Goal: Information Seeking & Learning: Check status

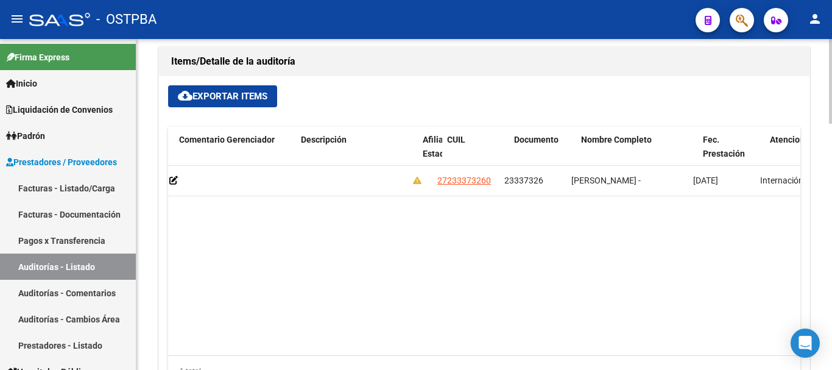
scroll to position [0, 455]
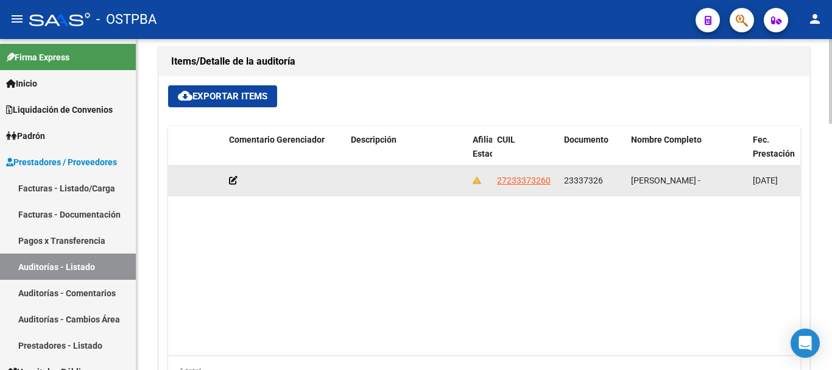
click at [519, 174] on app-link-go-to "27233373260" at bounding box center [524, 181] width 54 height 14
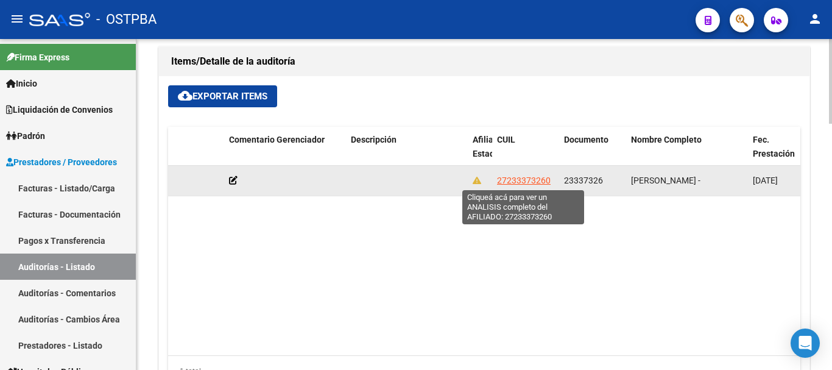
click at [522, 177] on span "27233373260" at bounding box center [524, 180] width 54 height 10
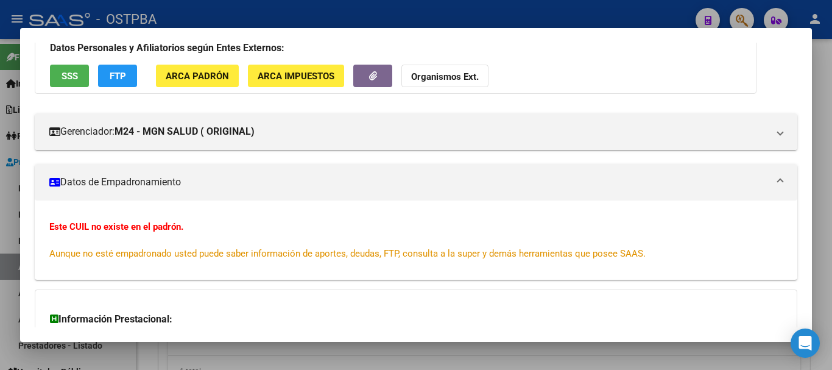
scroll to position [0, 0]
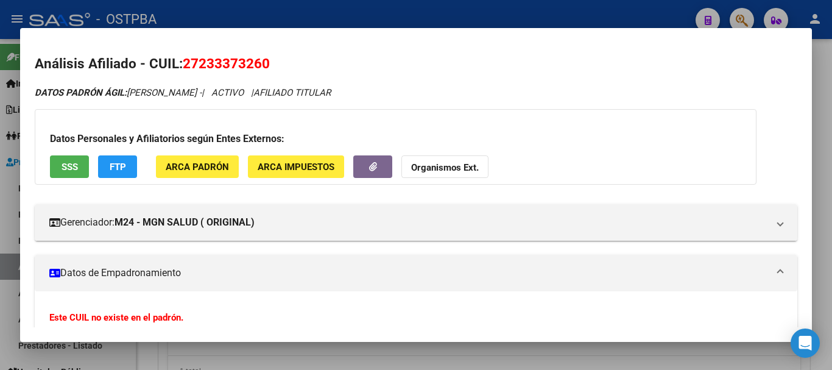
click at [488, 8] on div at bounding box center [416, 185] width 832 height 370
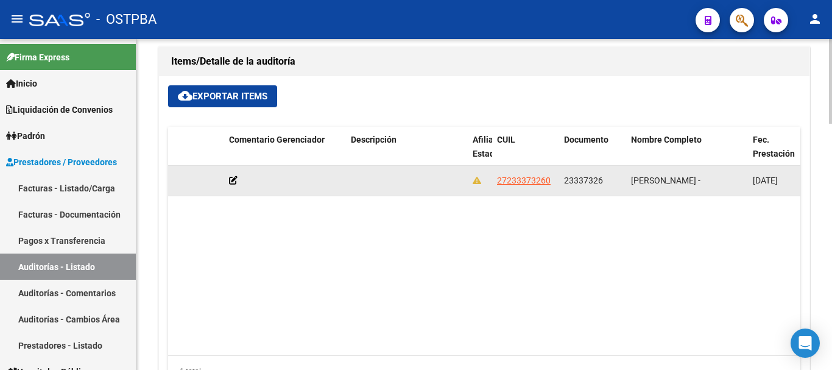
click at [233, 181] on icon at bounding box center [233, 180] width 9 height 9
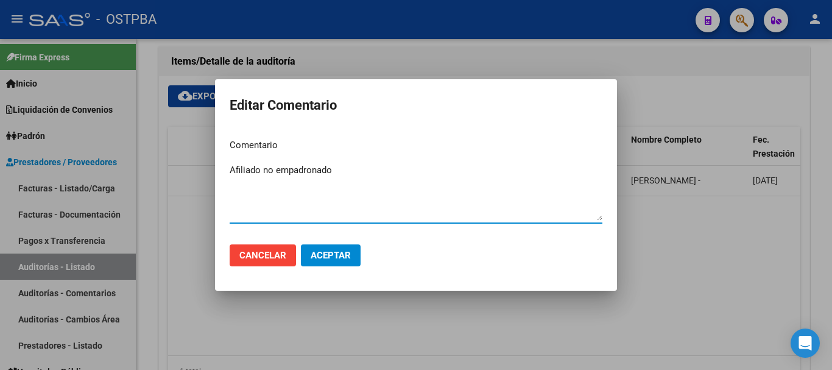
type textarea "Afiliado no empadronado"
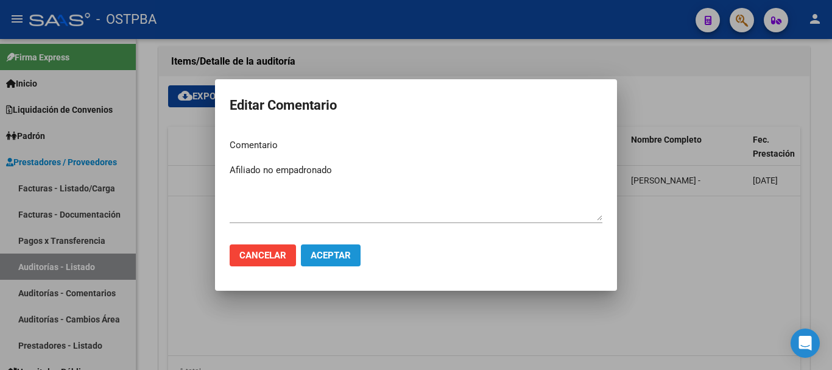
click at [340, 265] on button "Aceptar" at bounding box center [331, 255] width 60 height 22
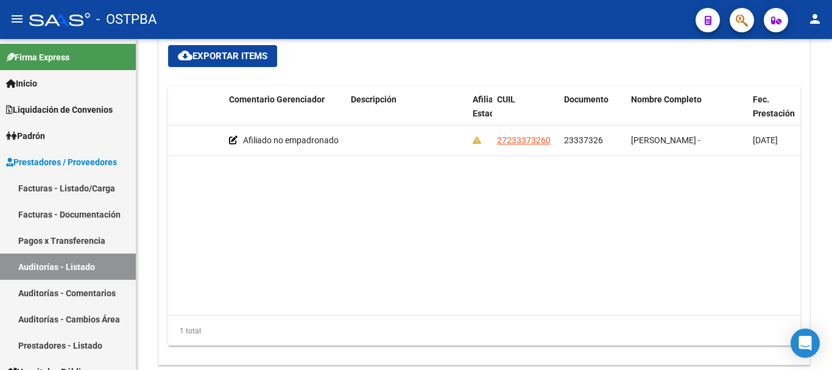
scroll to position [904, 0]
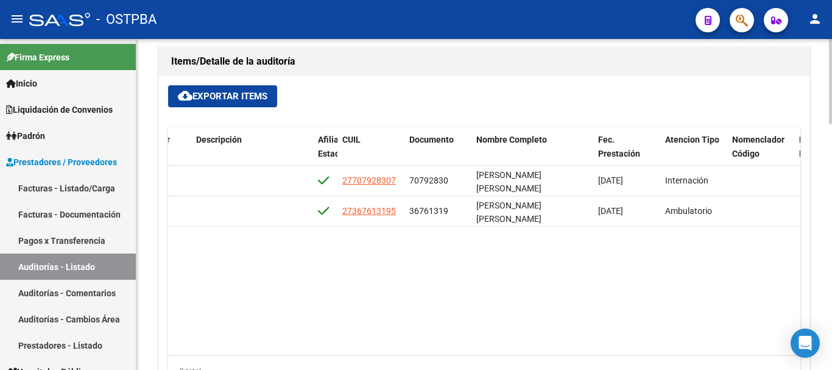
scroll to position [0, 605]
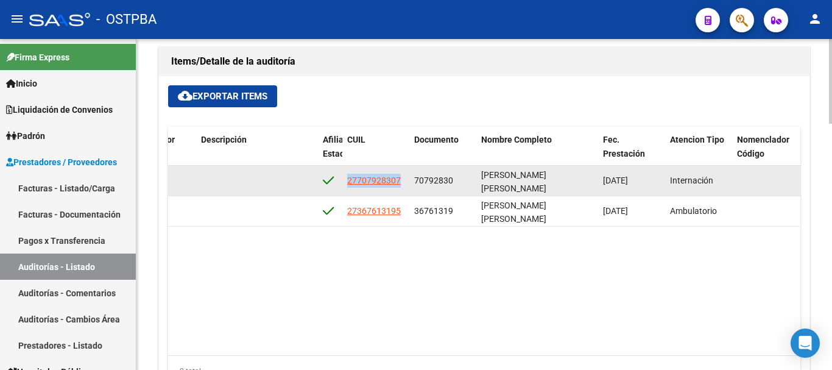
drag, startPoint x: 406, startPoint y: 178, endPoint x: 342, endPoint y: 179, distance: 63.9
click at [342, 179] on datatable-body-cell "27707928307" at bounding box center [375, 181] width 67 height 30
copy span "27707928307"
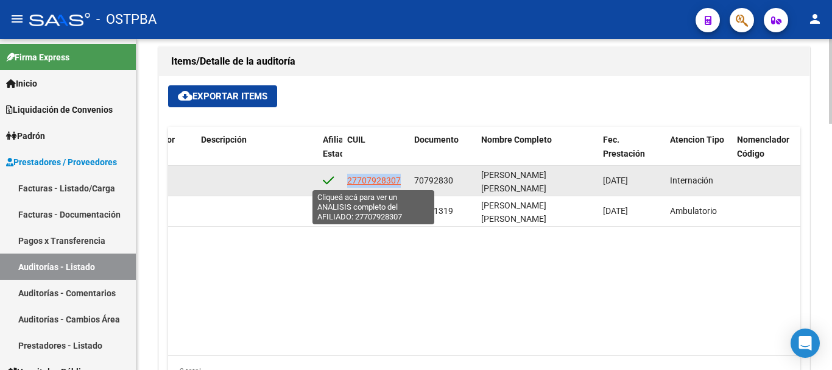
click at [382, 180] on span "27707928307" at bounding box center [374, 180] width 54 height 10
copy span "27707928307"
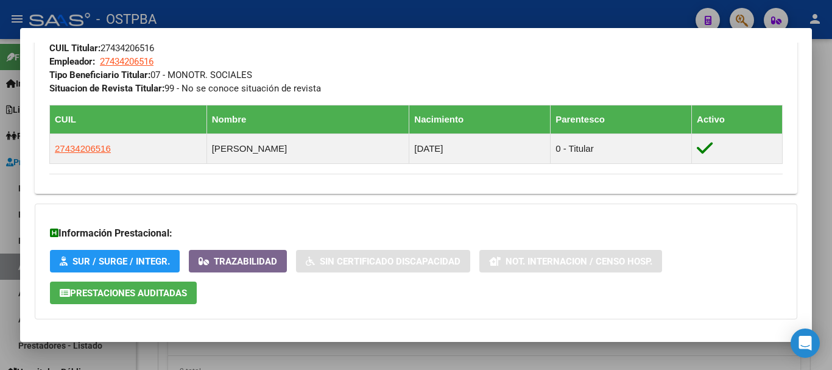
scroll to position [697, 0]
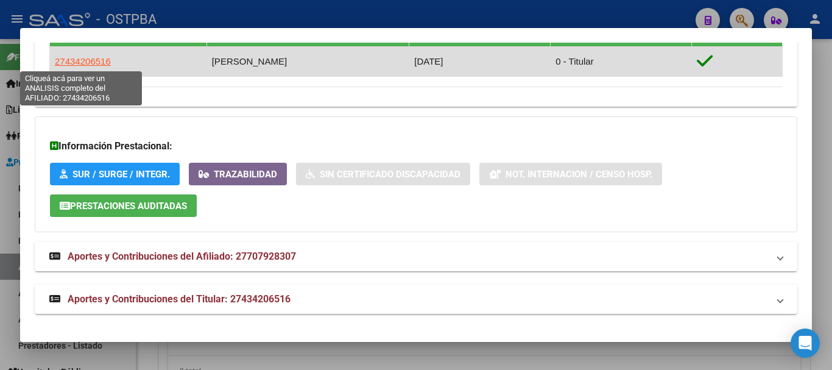
click at [97, 62] on span "27434206516" at bounding box center [83, 61] width 56 height 10
type textarea "27434206516"
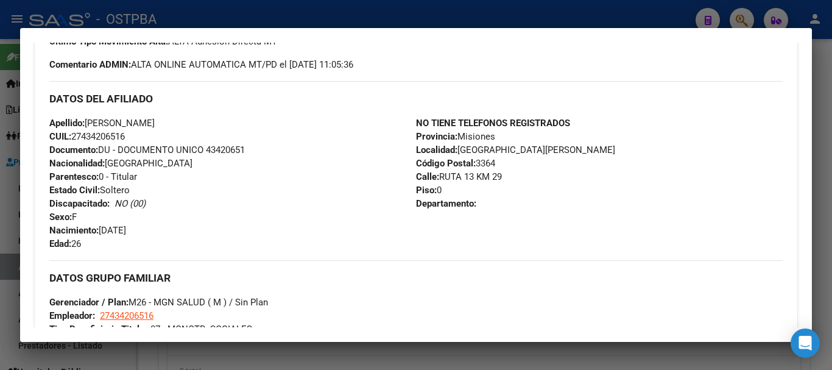
scroll to position [304, 0]
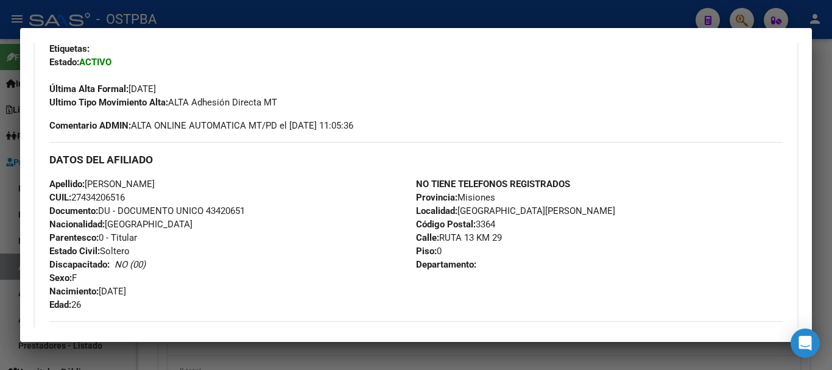
click at [155, 180] on span "Apellido: TATIANA MARILIN GODOY" at bounding box center [101, 183] width 105 height 11
click at [114, 181] on span "Apellido: TATIANA MARILIN GODOY" at bounding box center [101, 183] width 105 height 11
drag, startPoint x: 88, startPoint y: 183, endPoint x: 191, endPoint y: 184, distance: 102.3
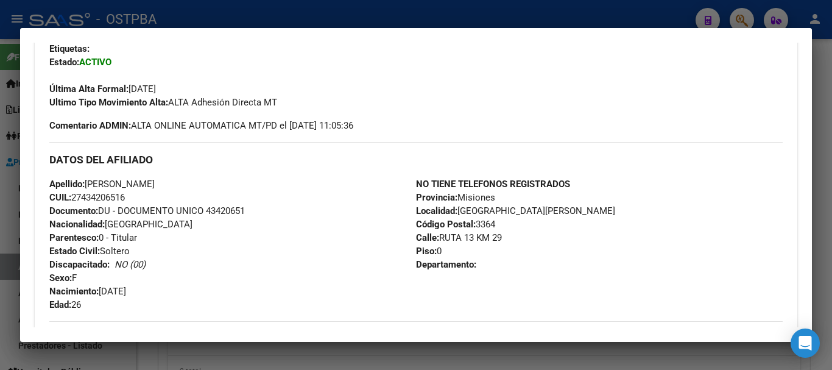
click at [155, 184] on span "Apellido: TATIANA MARILIN GODOY" at bounding box center [101, 183] width 105 height 11
click at [206, 183] on div "Apellido: TATIANA MARILIN GODOY CUIL: 27434206516 Documento: DU - DOCUMENTO UNI…" at bounding box center [232, 244] width 367 height 134
click at [468, 10] on div at bounding box center [416, 185] width 832 height 370
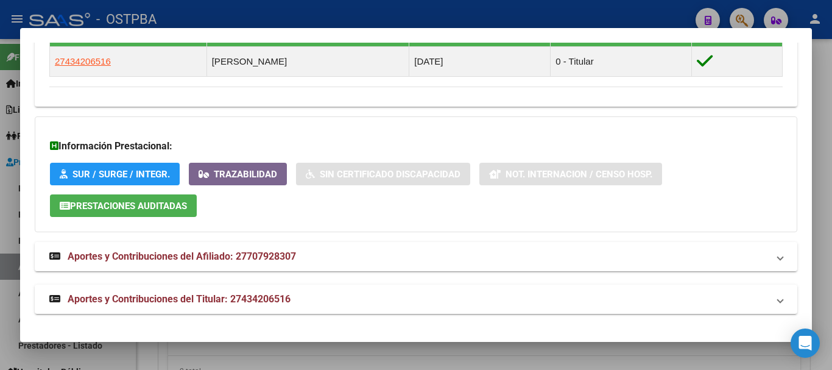
click at [462, 12] on div at bounding box center [416, 185] width 832 height 370
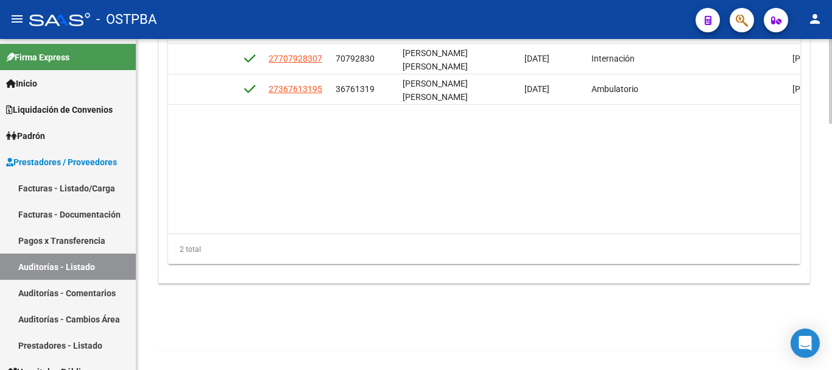
scroll to position [0, 686]
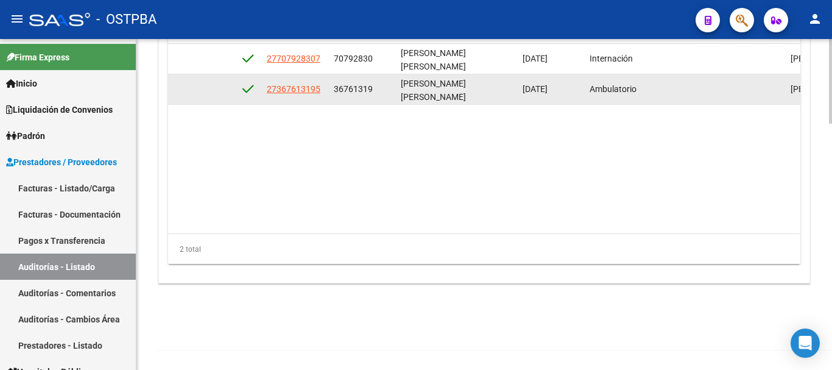
drag, startPoint x: 325, startPoint y: 87, endPoint x: 261, endPoint y: 98, distance: 64.9
click at [261, 98] on div "54926 M26 - MGN SALUD ( M ) $ 71.123,00 $ 71.123,00 $ 0,00 27367613195 36761319…" at bounding box center [304, 89] width 1644 height 30
copy div "27367613195"
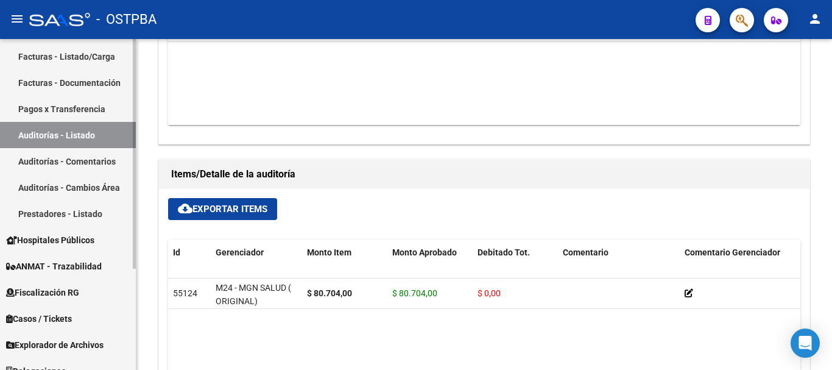
scroll to position [146, 0]
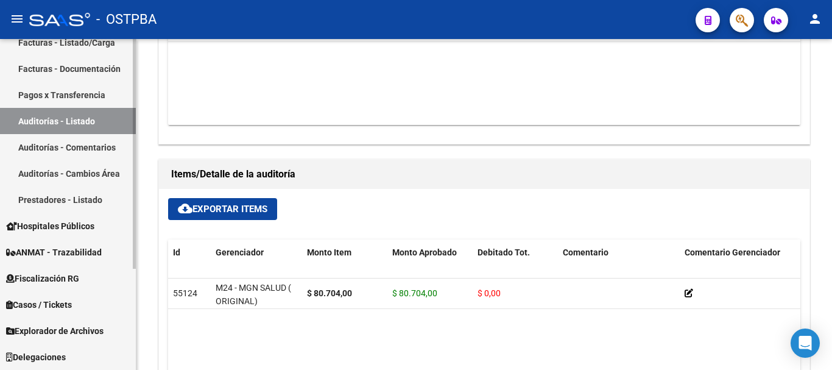
click at [71, 225] on span "Hospitales Públicos" at bounding box center [50, 225] width 88 height 13
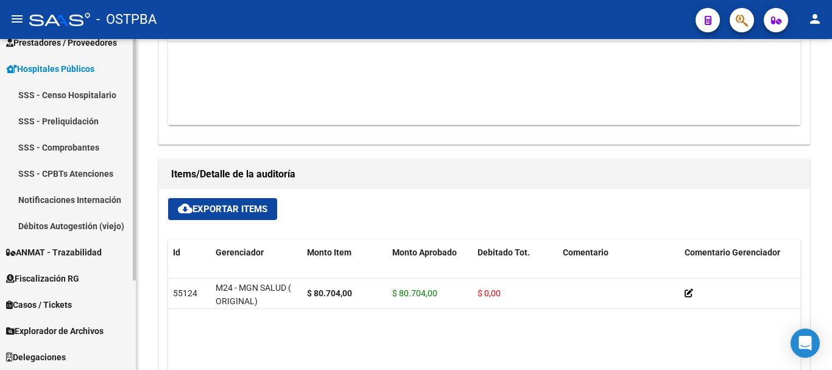
scroll to position [119, 0]
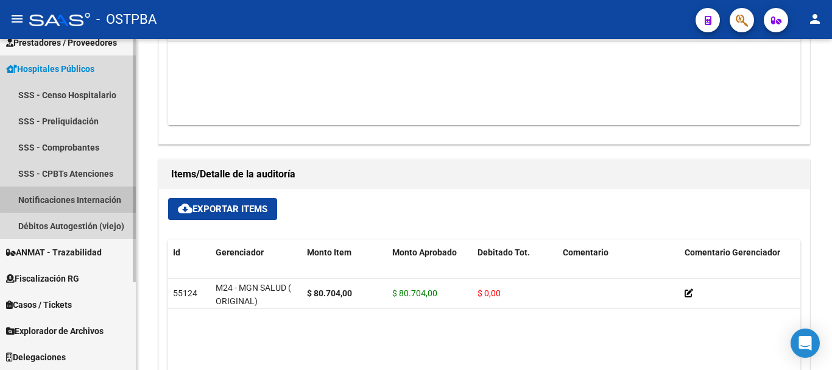
click at [85, 197] on link "Notificaciones Internación" at bounding box center [68, 199] width 136 height 26
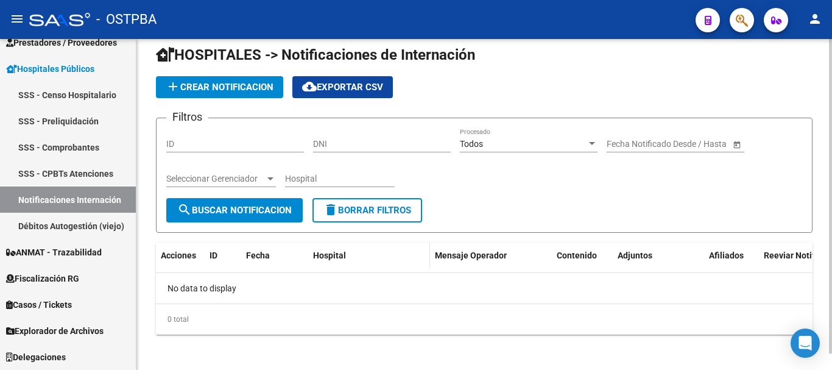
scroll to position [17, 0]
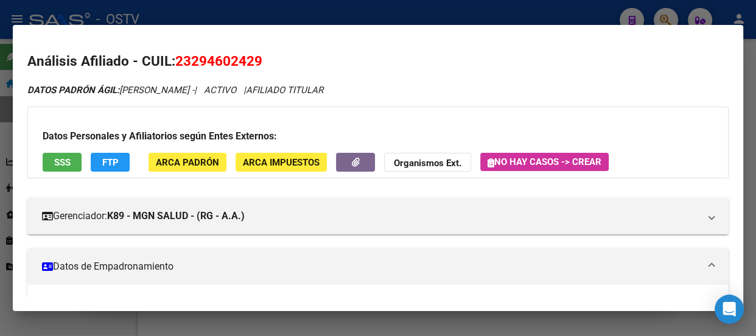
scroll to position [368, 0]
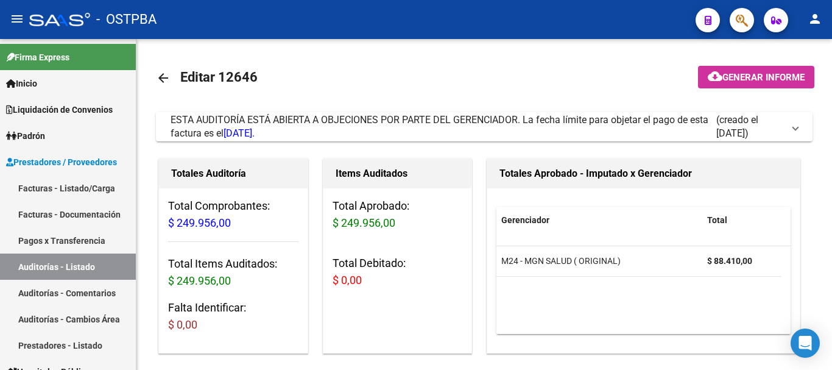
scroll to position [965, 0]
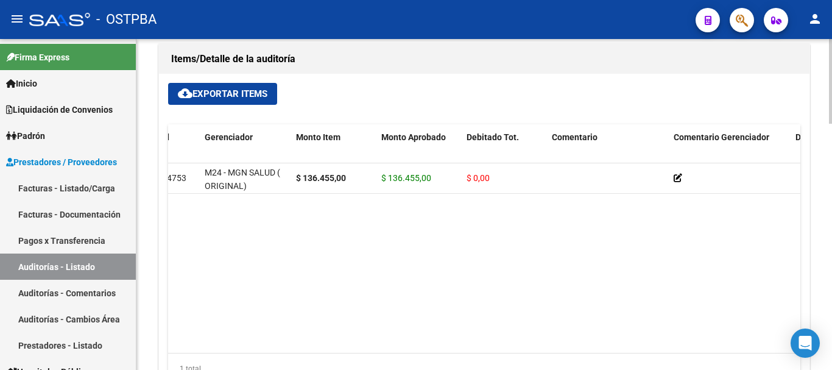
scroll to position [852, 0]
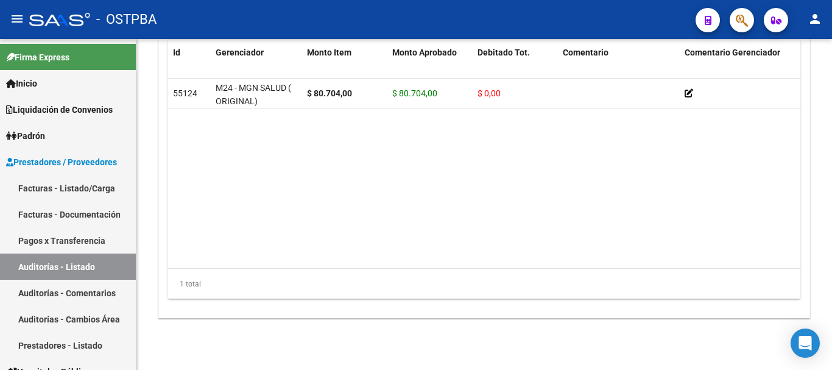
scroll to position [965, 0]
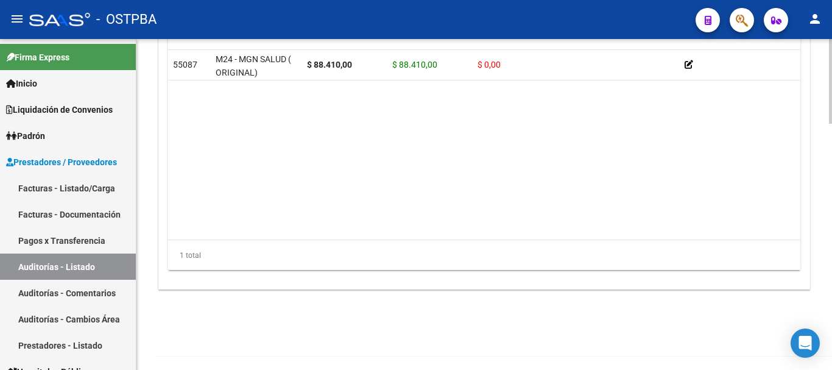
scroll to position [965, 0]
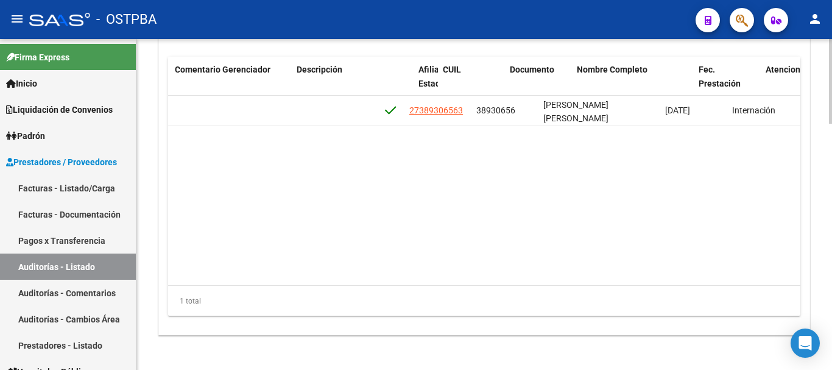
scroll to position [0, 556]
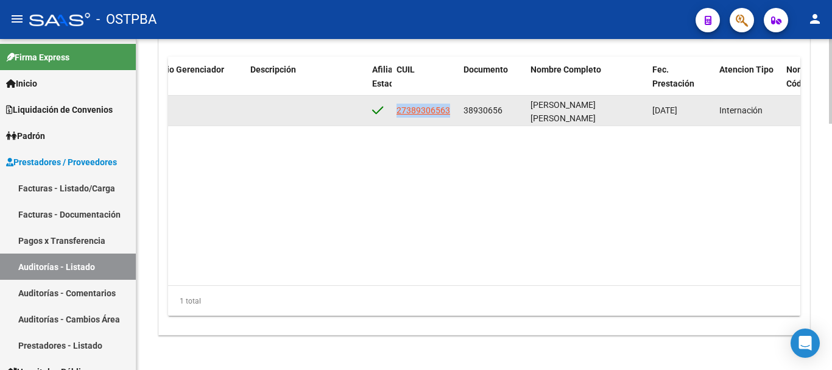
drag, startPoint x: 452, startPoint y: 111, endPoint x: 393, endPoint y: 117, distance: 59.4
click at [393, 117] on datatable-body-cell "27389306563" at bounding box center [425, 111] width 67 height 30
copy span "27389306563"
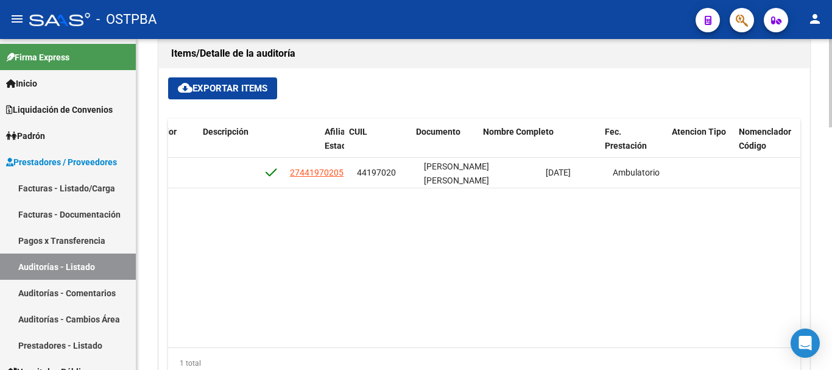
scroll to position [0, 705]
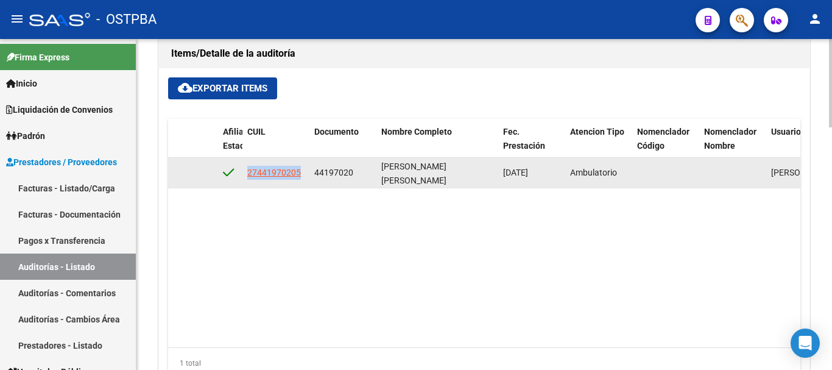
drag, startPoint x: 311, startPoint y: 175, endPoint x: 239, endPoint y: 185, distance: 72.0
click at [239, 185] on div "53822 M26 - MGN SALUD ( M ) $ 235.117,00 $ 235.117,00 $ 0,00 27441970205 441970…" at bounding box center [285, 173] width 1644 height 30
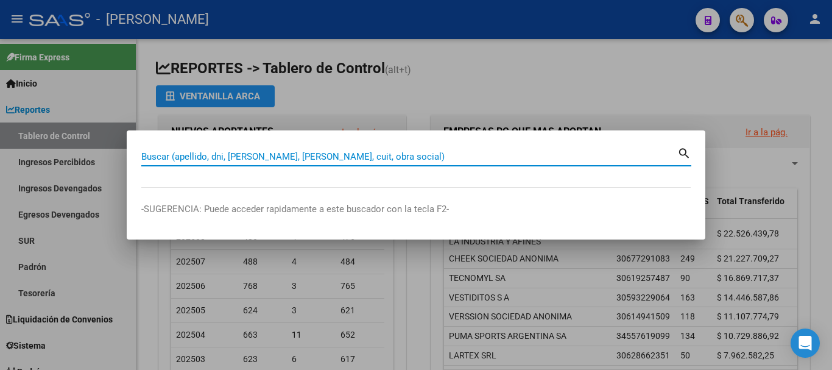
paste input ":95847530"
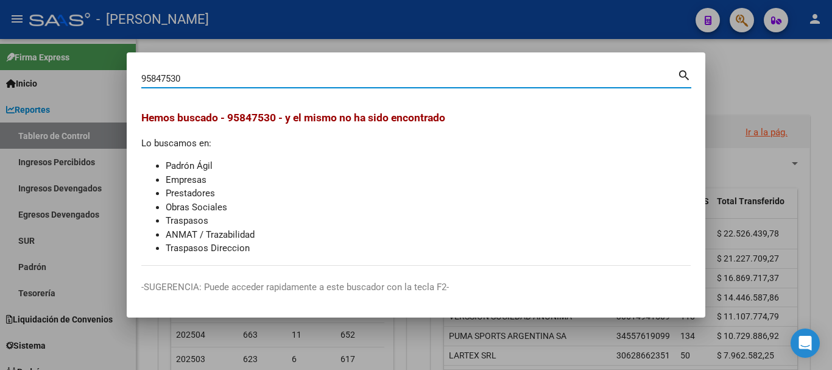
type input "95847530"
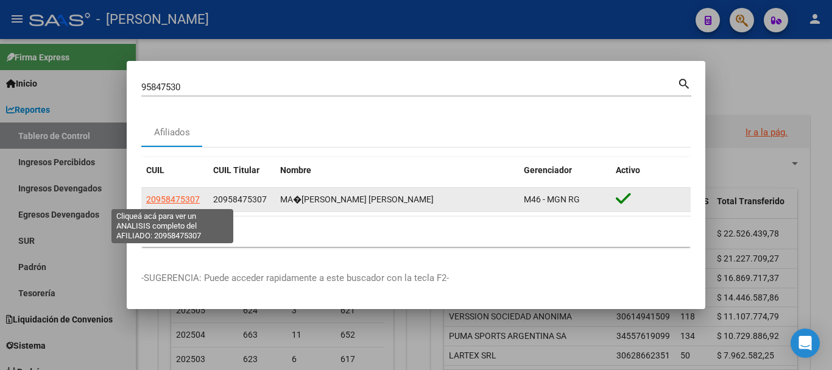
click at [177, 197] on span "20958475307" at bounding box center [173, 199] width 54 height 10
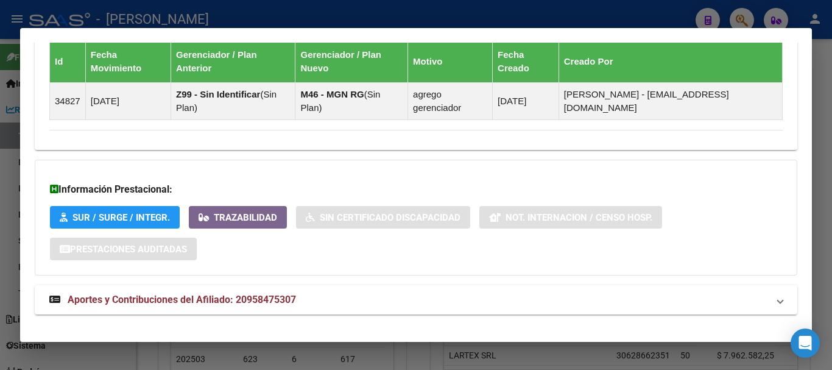
scroll to position [788, 0]
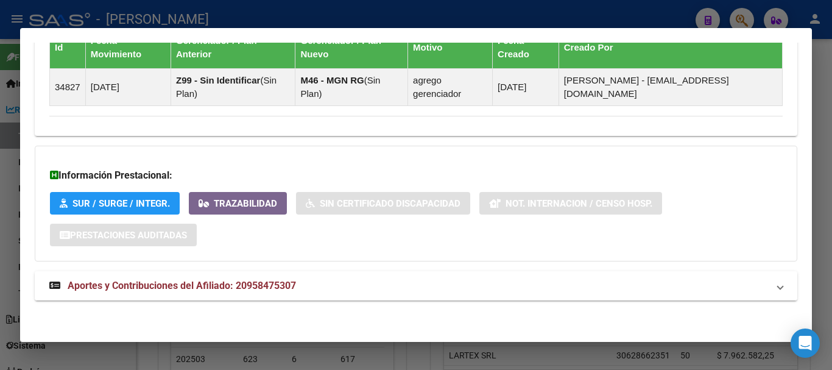
click at [317, 277] on mat-expansion-panel-header "Aportes y Contribuciones del Afiliado: 20958475307" at bounding box center [416, 285] width 762 height 29
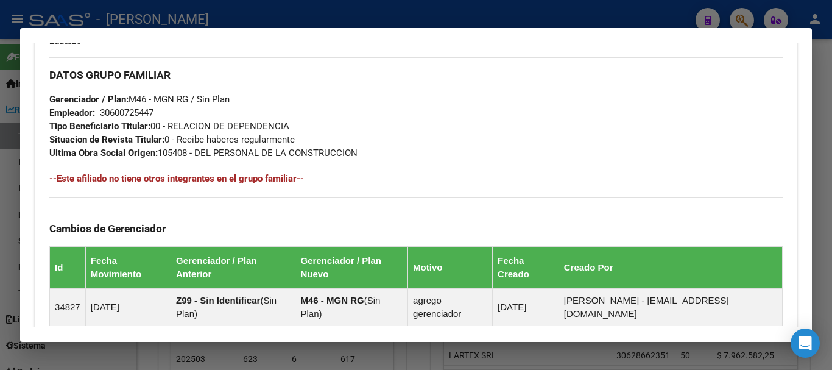
scroll to position [538, 0]
